Goal: Check status

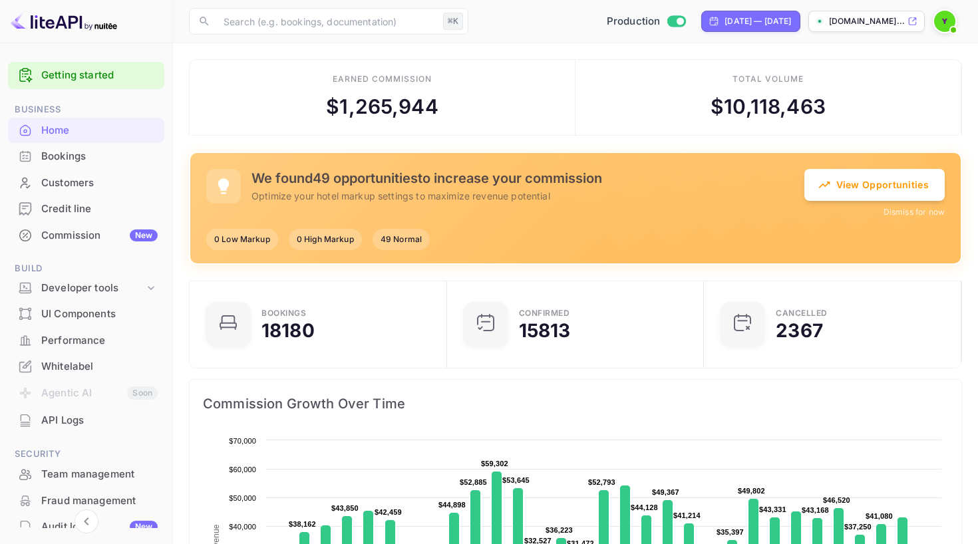
scroll to position [216, 249]
click at [82, 162] on div "Bookings" at bounding box center [99, 156] width 116 height 15
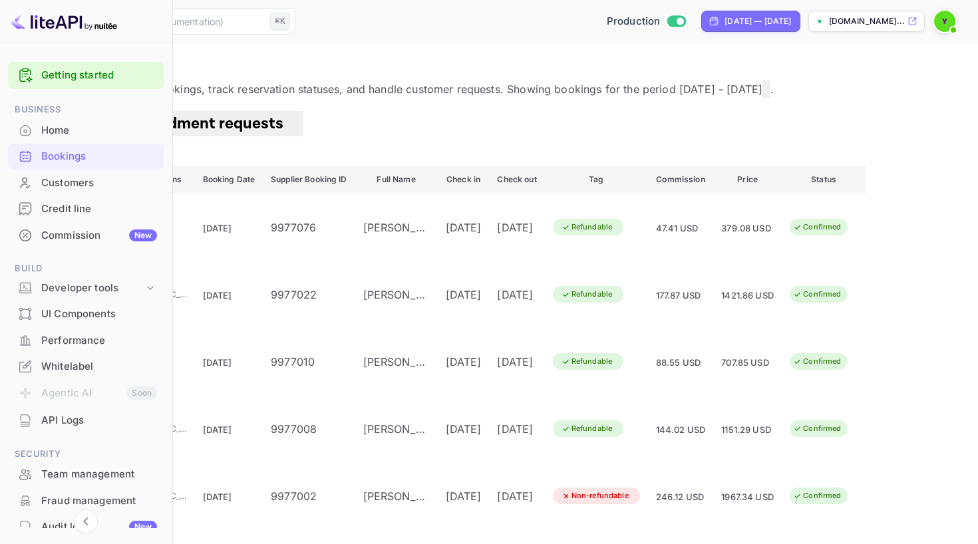
click at [65, 158] on button "Filter" at bounding box center [40, 156] width 49 height 19
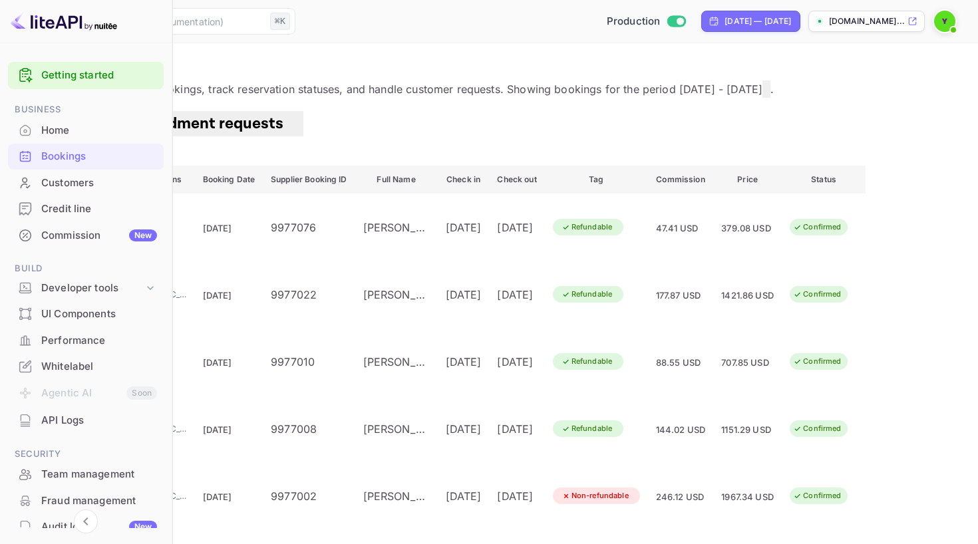
click at [943, 148] on div "Bookings Amendment requests Filter" at bounding box center [489, 138] width 946 height 55
click at [65, 161] on button "Filter" at bounding box center [40, 156] width 49 height 19
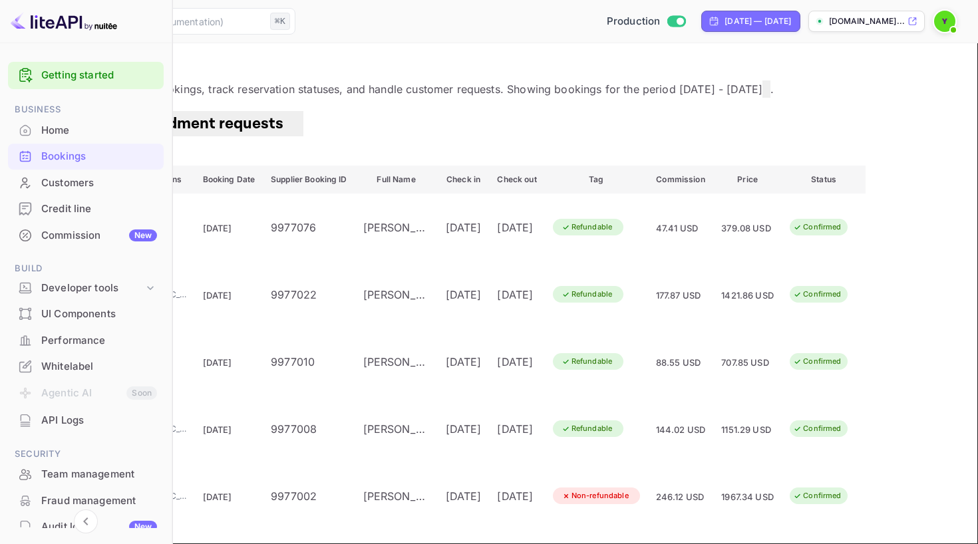
paste input "9923187"
type input "9923187"
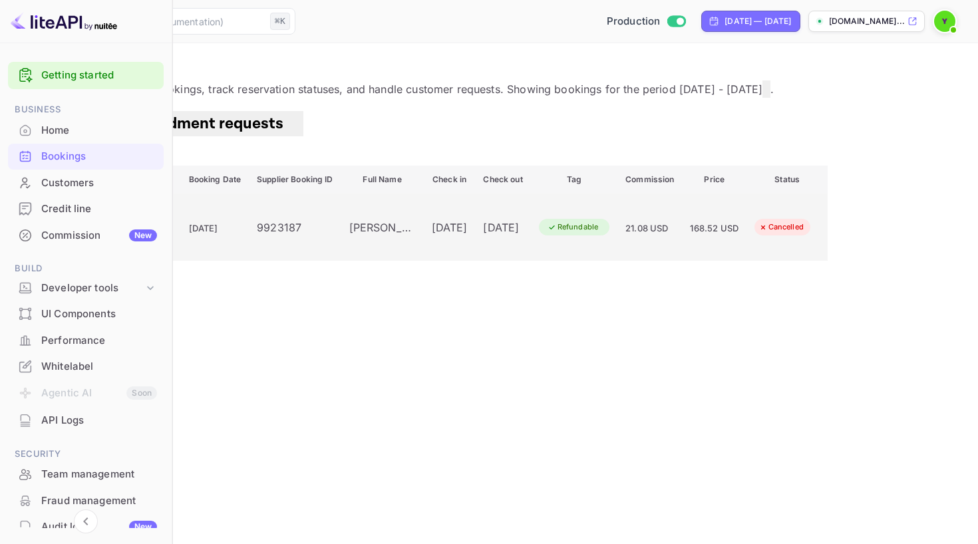
click at [249, 255] on td "11 Oct 2025" at bounding box center [215, 227] width 69 height 67
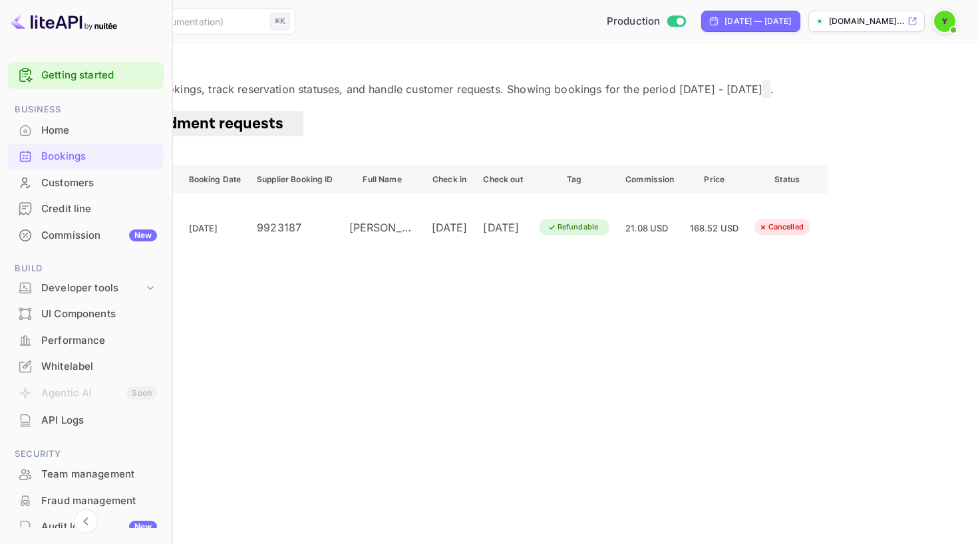
click at [257, 356] on div at bounding box center [489, 272] width 978 height 544
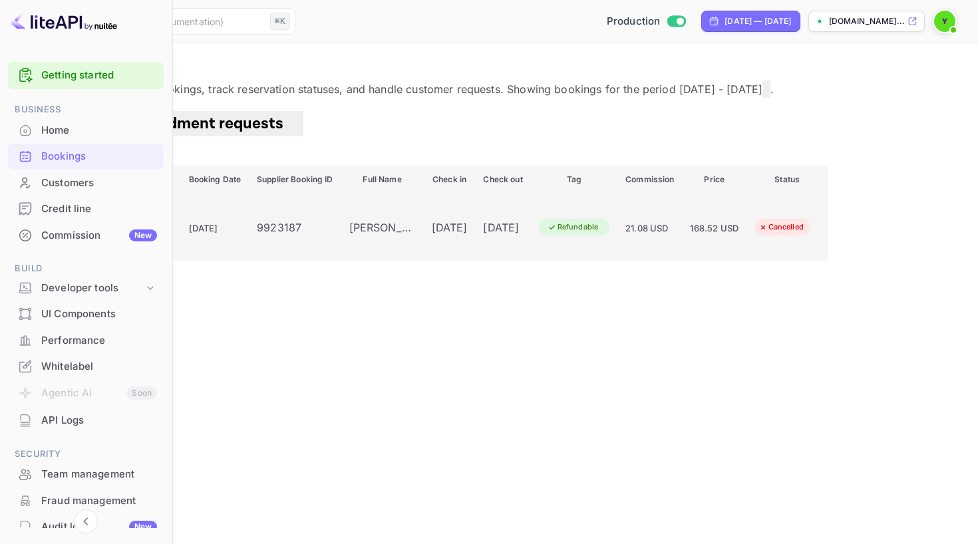
click at [75, 236] on div "TrT2fCyu_" at bounding box center [49, 228] width 51 height 16
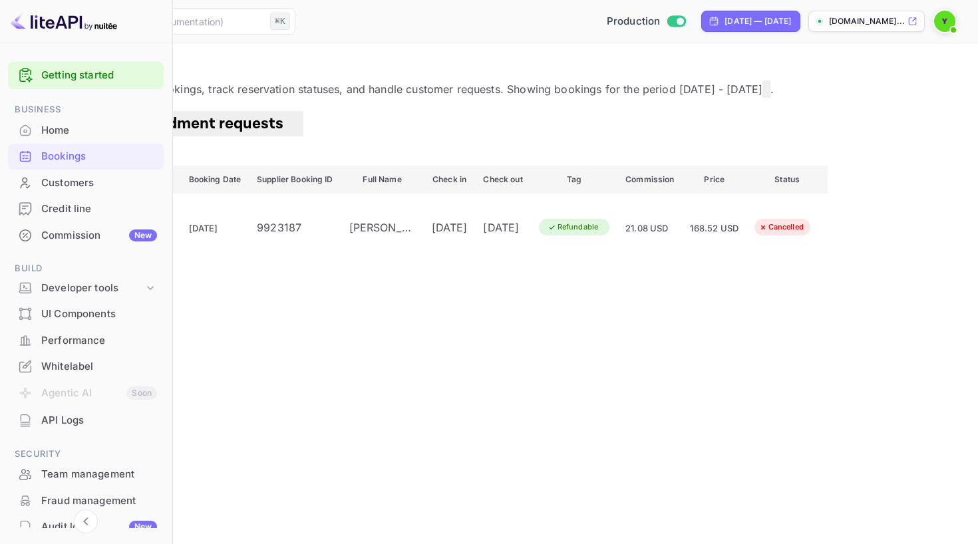
drag, startPoint x: 817, startPoint y: 337, endPoint x: 795, endPoint y: 337, distance: 22.0
click at [817, 337] on div at bounding box center [489, 272] width 978 height 544
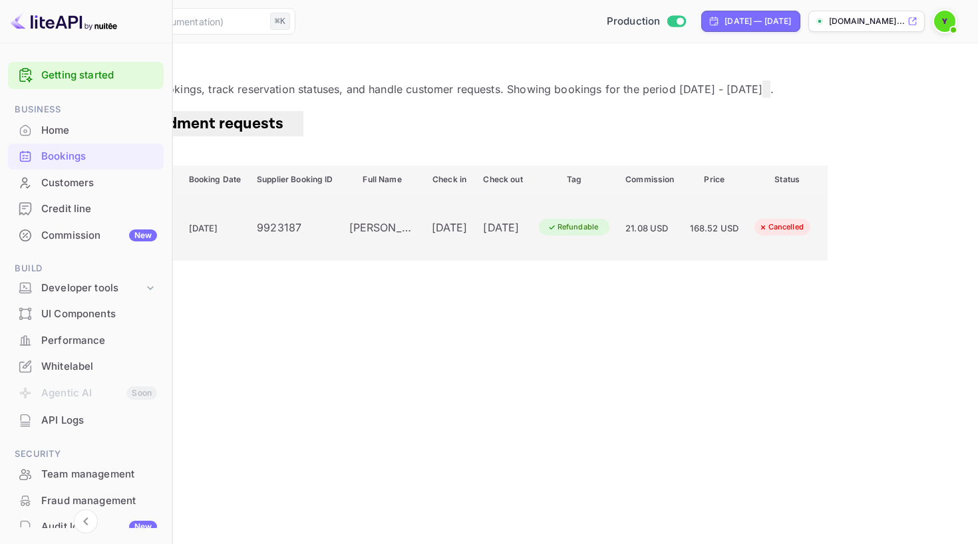
click at [180, 261] on td "Minsk Marriott Hotel 🇧🇾 Belarus Minsk" at bounding box center [131, 227] width 97 height 67
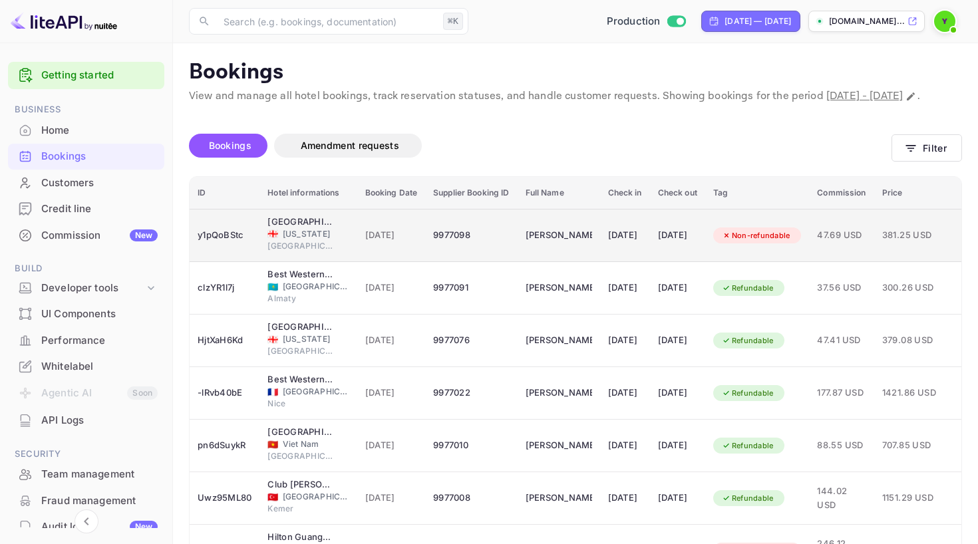
click at [340, 255] on div "[GEOGRAPHIC_DATA]" at bounding box center [307, 247] width 81 height 15
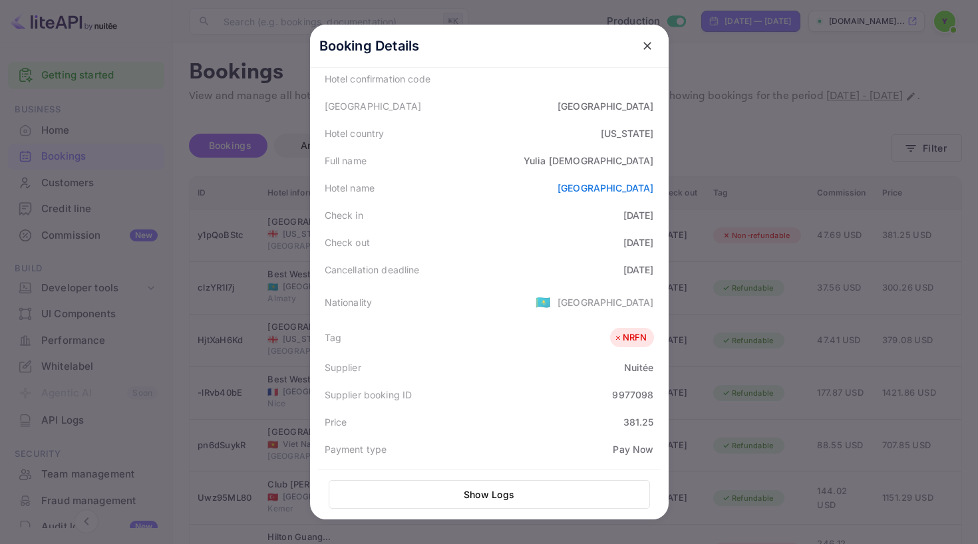
scroll to position [86, 0]
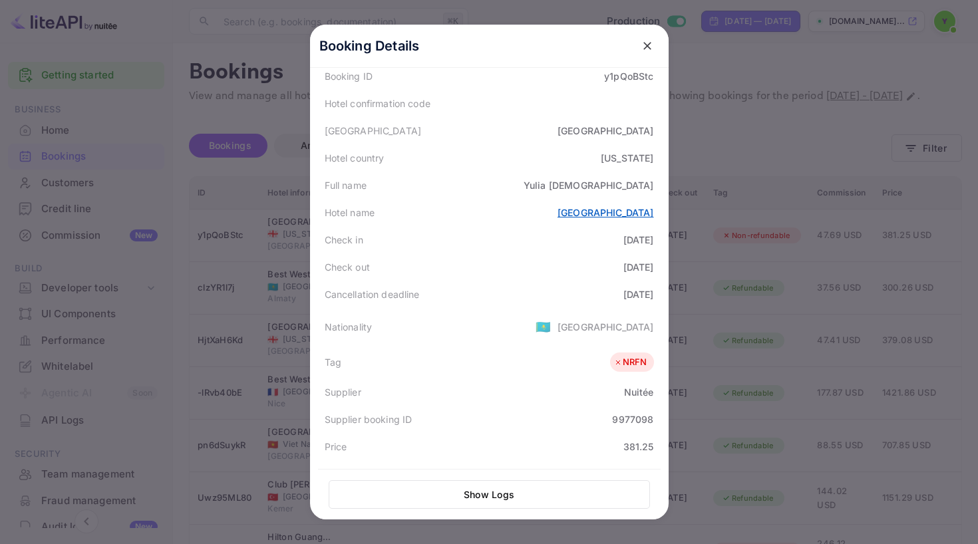
click at [629, 214] on link "[GEOGRAPHIC_DATA]" at bounding box center [606, 212] width 96 height 11
